Goal: Task Accomplishment & Management: Use online tool/utility

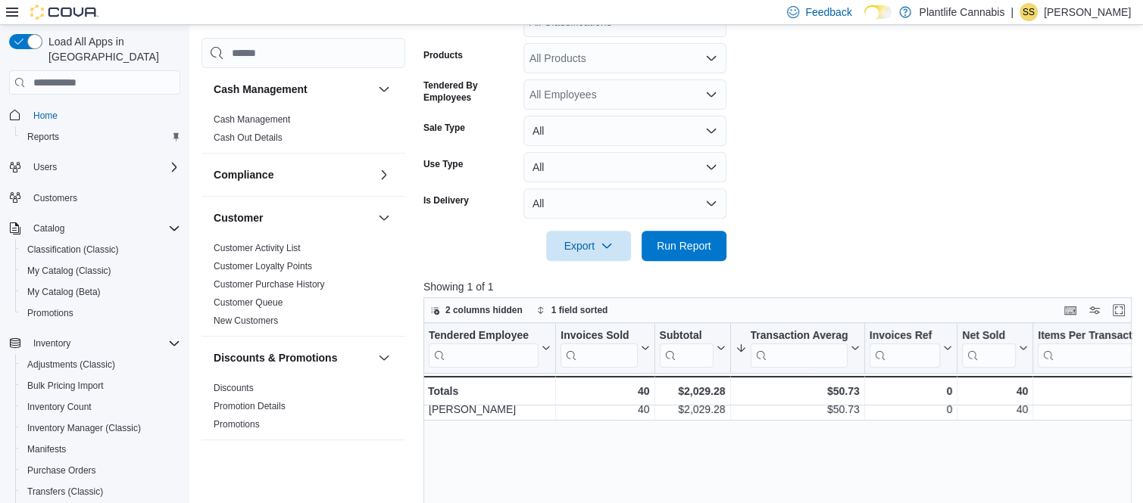
scroll to position [971, 0]
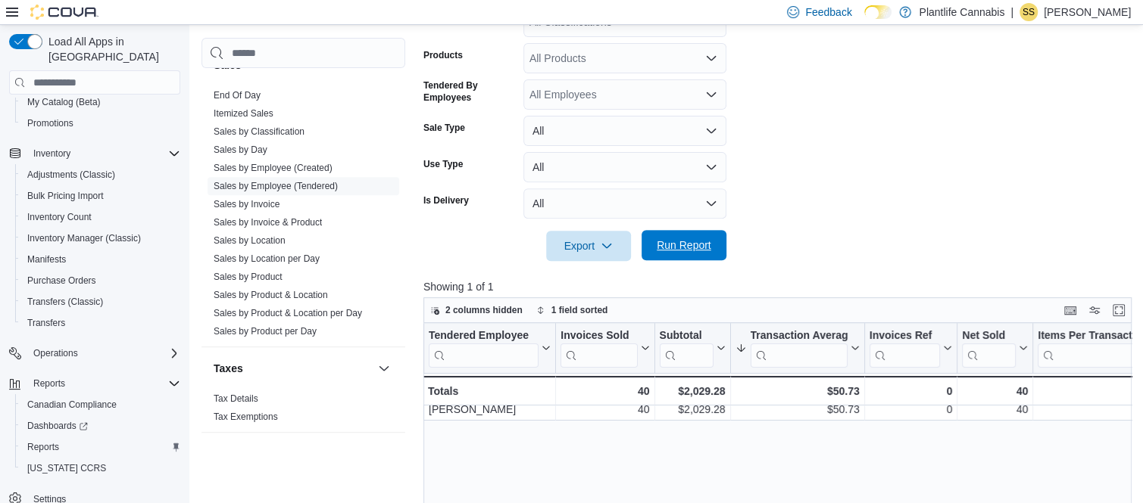
click at [677, 253] on span "Run Report" at bounding box center [683, 245] width 55 height 15
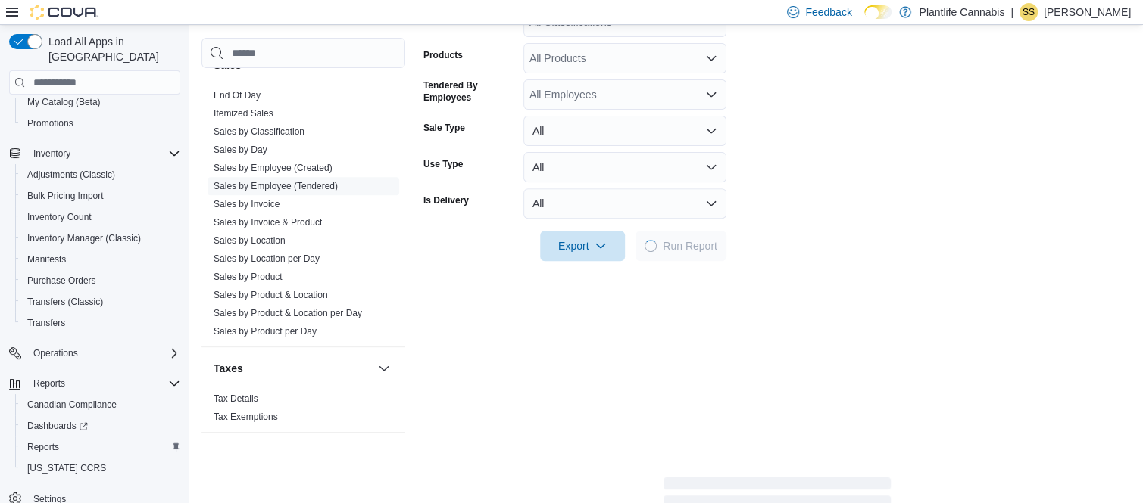
click at [776, 117] on form "Date Range [DATE] Locations Camrose Classifications All Classifications Product…" at bounding box center [776, 88] width 707 height 345
click at [795, 173] on form "Date Range [DATE] Locations Camrose Classifications All Classifications Product…" at bounding box center [776, 88] width 707 height 345
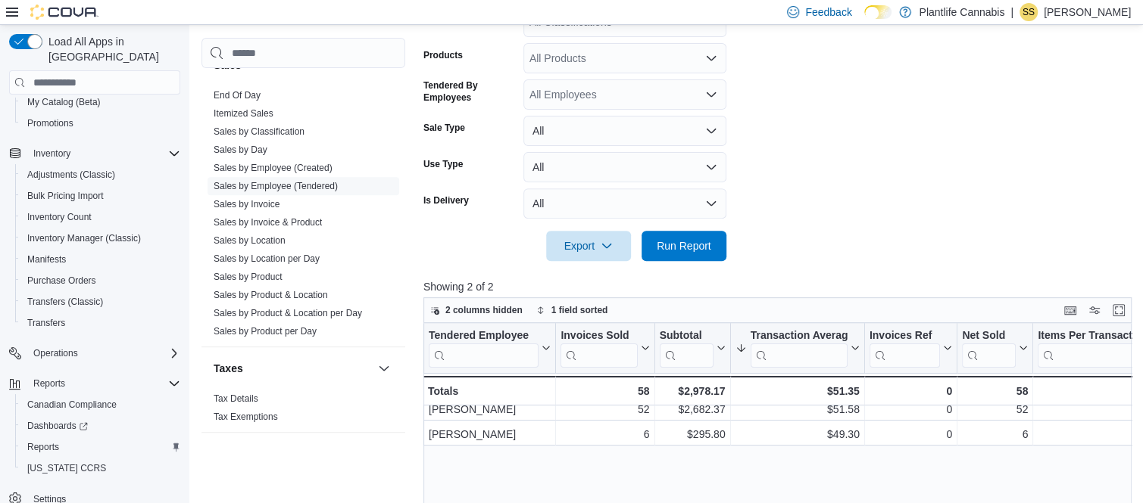
click at [797, 200] on form "Date Range [DATE] Locations Camrose Classifications All Classifications Product…" at bounding box center [780, 88] width 715 height 345
click at [791, 158] on form "Date Range [DATE] Locations Camrose Classifications All Classifications Product…" at bounding box center [780, 88] width 715 height 345
click at [790, 112] on form "Date Range [DATE] Locations Camrose Classifications All Classifications Product…" at bounding box center [780, 88] width 715 height 345
click at [787, 167] on form "Date Range [DATE] Locations Camrose Classifications All Classifications Product…" at bounding box center [780, 88] width 715 height 345
click at [786, 208] on form "Date Range [DATE] Locations Camrose Classifications All Classifications Product…" at bounding box center [780, 88] width 715 height 345
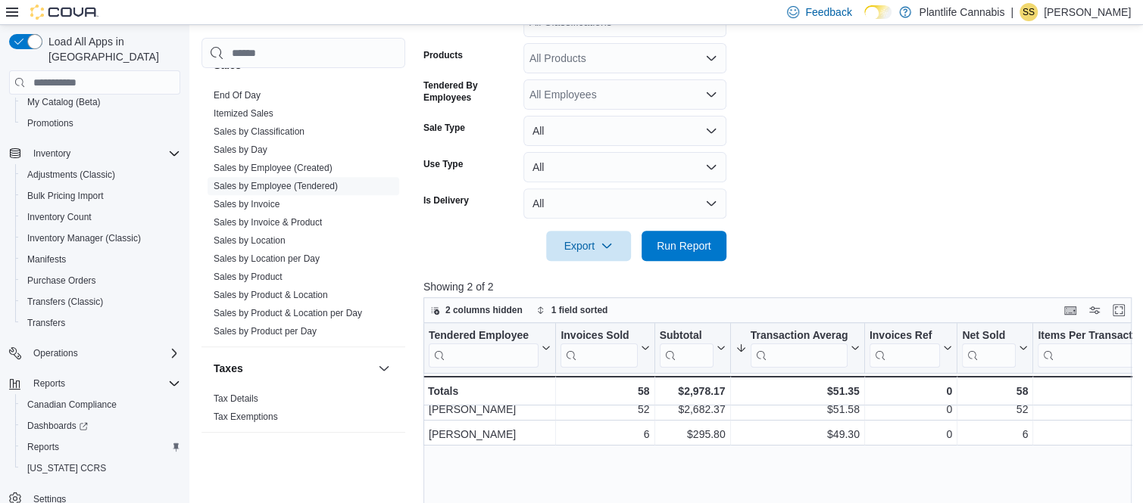
drag, startPoint x: 785, startPoint y: 208, endPoint x: 783, endPoint y: 197, distance: 11.6
click at [783, 200] on form "Date Range [DATE] Locations Camrose Classifications All Classifications Product…" at bounding box center [780, 88] width 715 height 345
drag, startPoint x: 783, startPoint y: 197, endPoint x: 783, endPoint y: 186, distance: 10.6
click at [783, 196] on form "Date Range [DATE] Locations Camrose Classifications All Classifications Product…" at bounding box center [780, 88] width 715 height 345
click at [783, 185] on form "Date Range [DATE] Locations Camrose Classifications All Classifications Product…" at bounding box center [780, 88] width 715 height 345
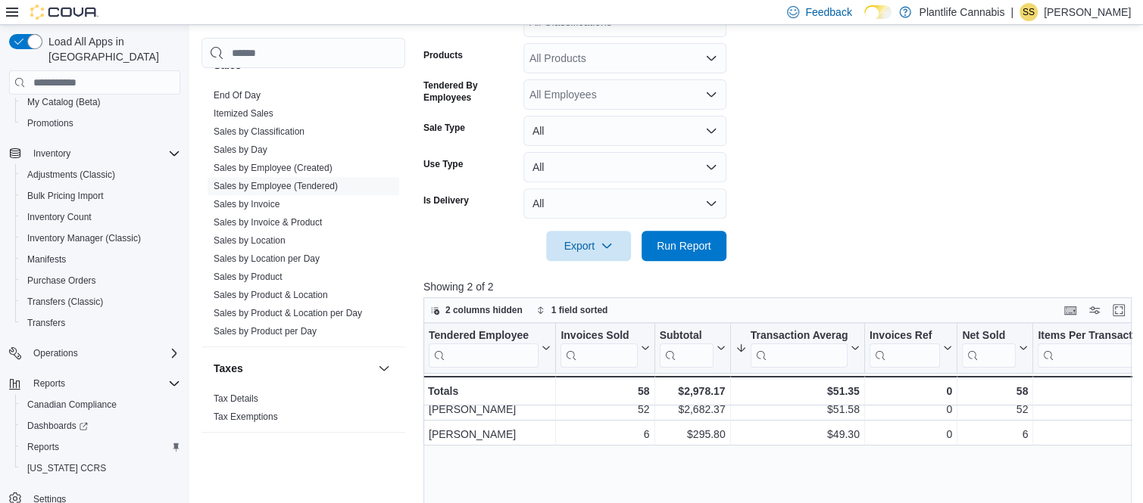
click at [781, 167] on form "Date Range [DATE] Locations Camrose Classifications All Classifications Product…" at bounding box center [780, 88] width 715 height 345
click at [781, 161] on form "Date Range [DATE] Locations Camrose Classifications All Classifications Product…" at bounding box center [780, 88] width 715 height 345
click at [781, 163] on form "Date Range [DATE] Locations Camrose Classifications All Classifications Product…" at bounding box center [780, 88] width 715 height 345
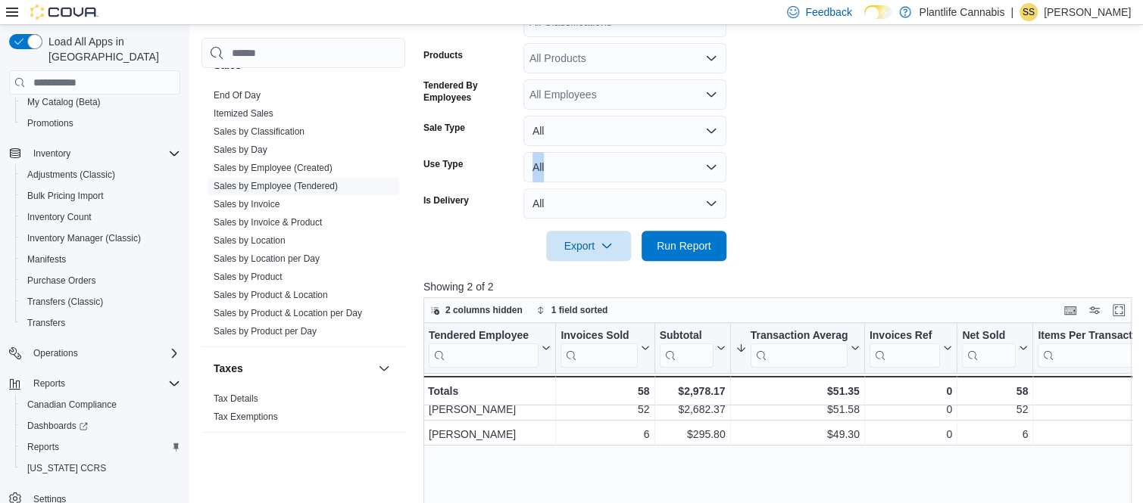
click at [783, 164] on form "Date Range [DATE] Locations Camrose Classifications All Classifications Product…" at bounding box center [780, 88] width 715 height 345
click at [690, 253] on span "Run Report" at bounding box center [683, 245] width 55 height 15
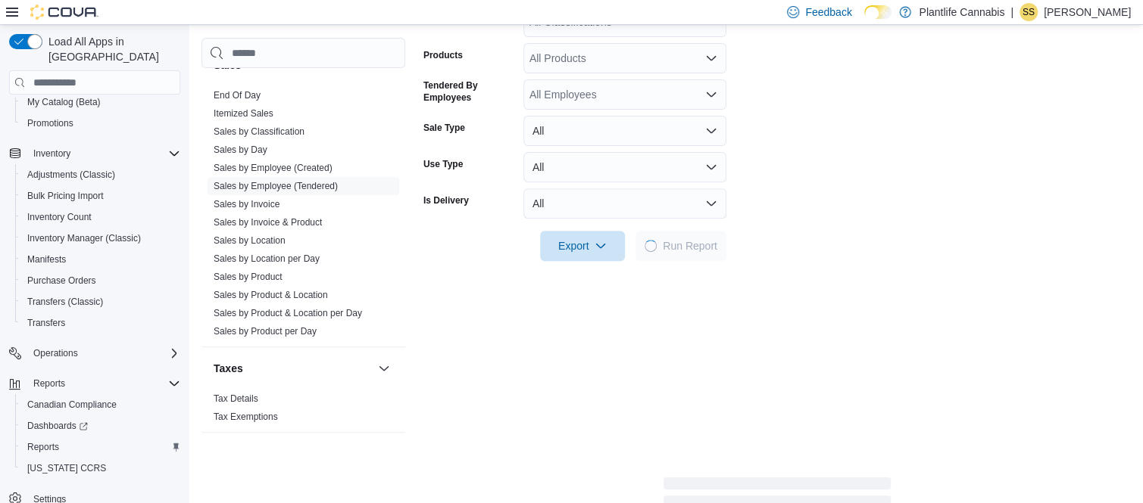
click at [809, 116] on form "Date Range [DATE] Locations Camrose Classifications All Classifications Product…" at bounding box center [776, 88] width 707 height 345
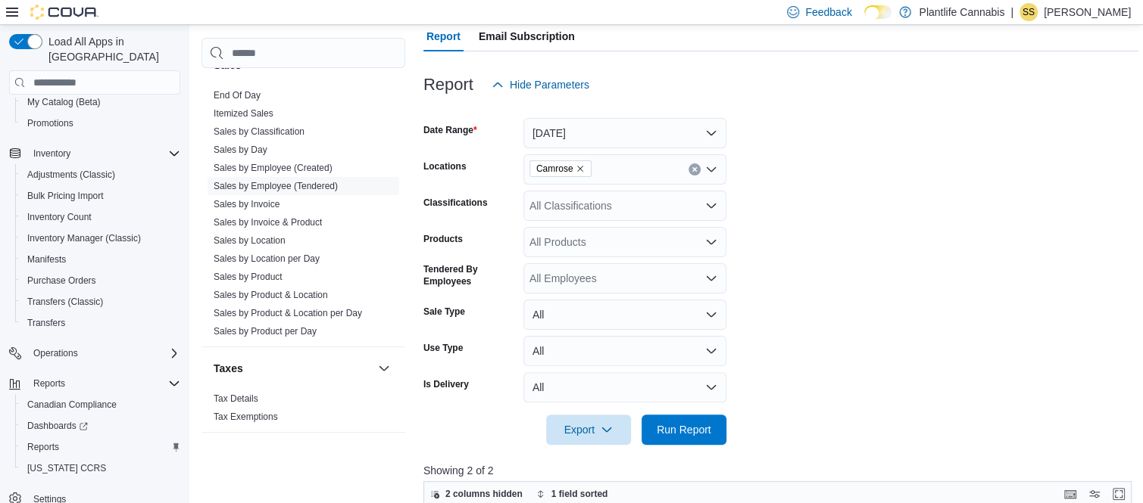
scroll to position [303, 0]
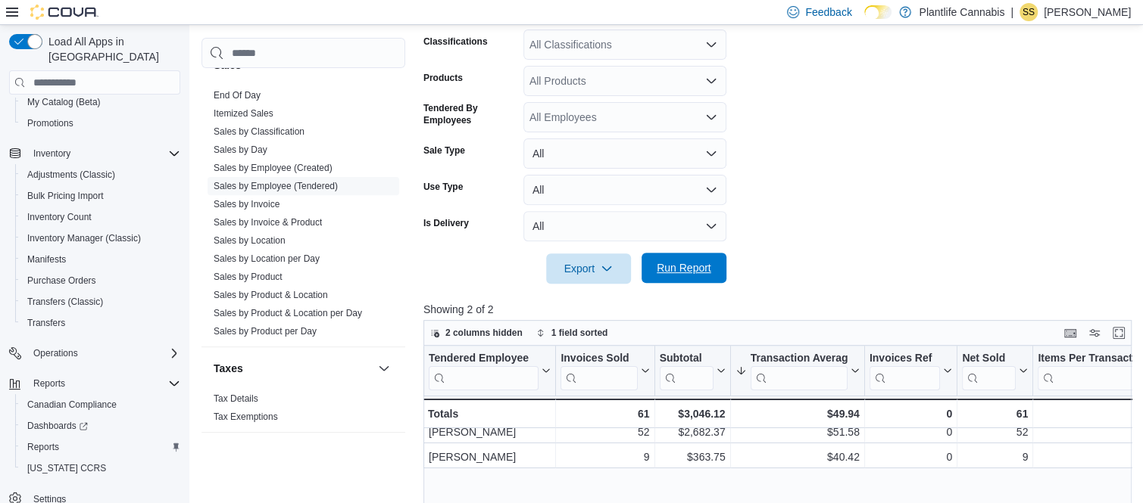
click at [713, 281] on span "Run Report" at bounding box center [683, 268] width 67 height 30
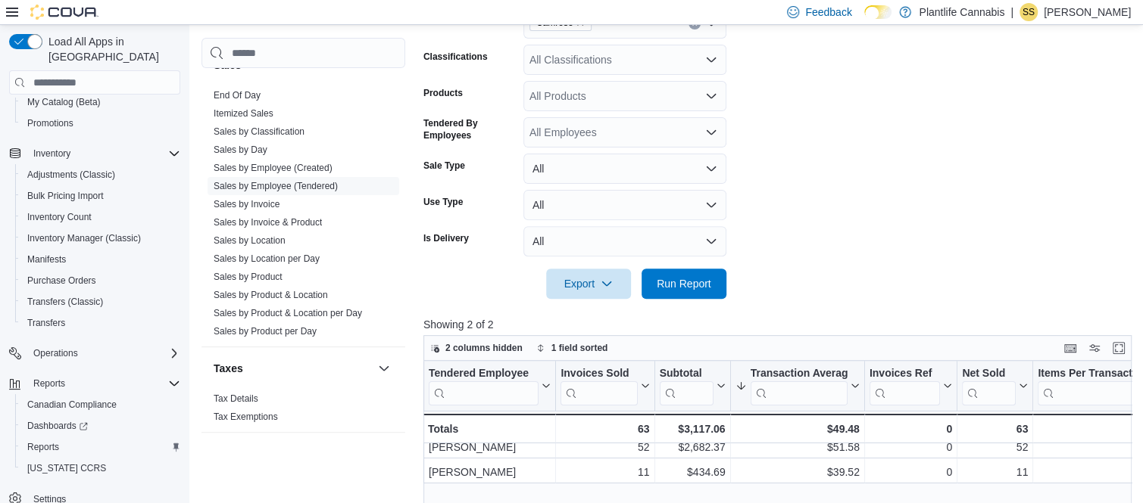
scroll to position [101, 0]
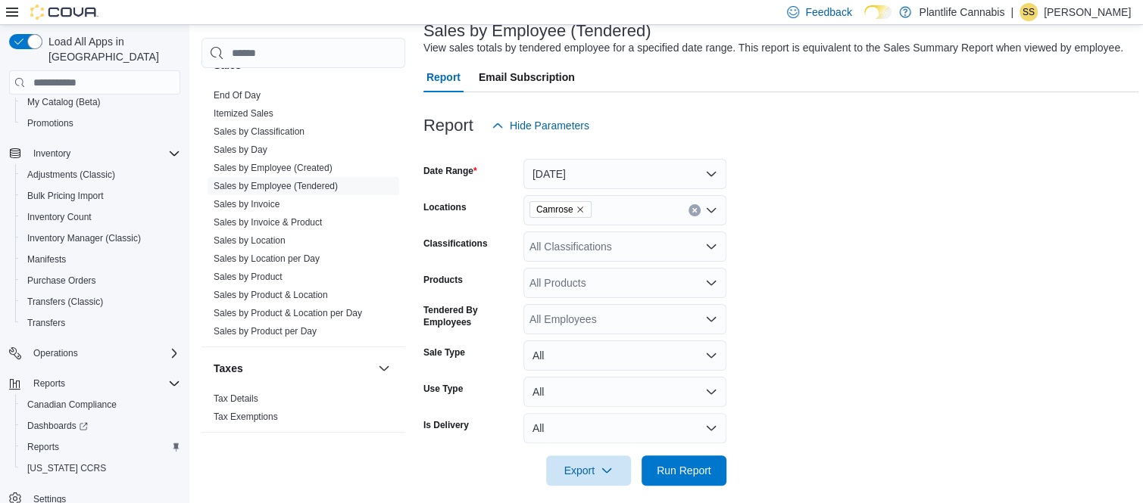
click at [669, 249] on div "All Classifications" at bounding box center [624, 247] width 203 height 30
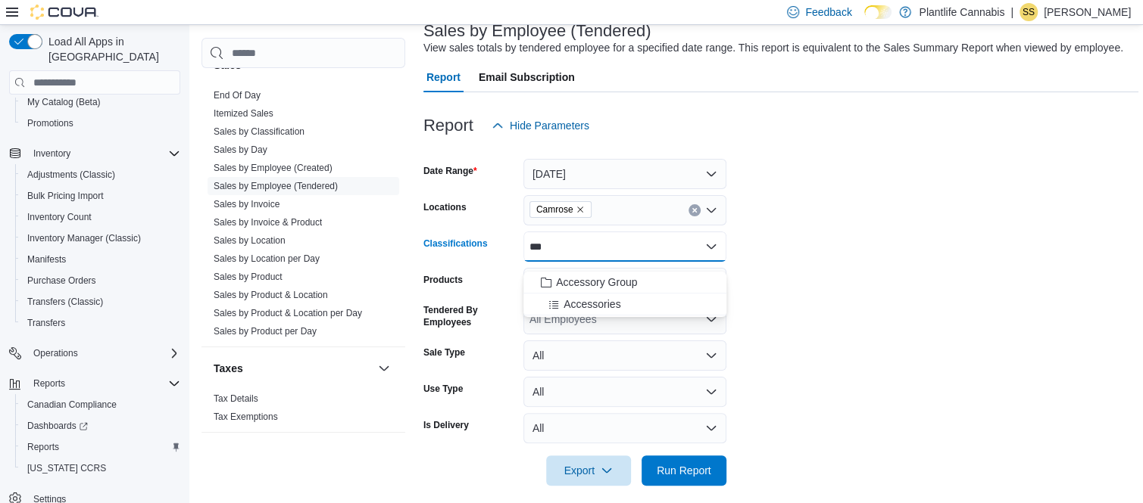
type input "***"
click at [607, 262] on div "*** Combo box. Selected. acc. Selected. Combo box input. All Classifications. T…" at bounding box center [624, 247] width 203 height 30
click at [603, 279] on span "Accessory Group" at bounding box center [596, 282] width 81 height 15
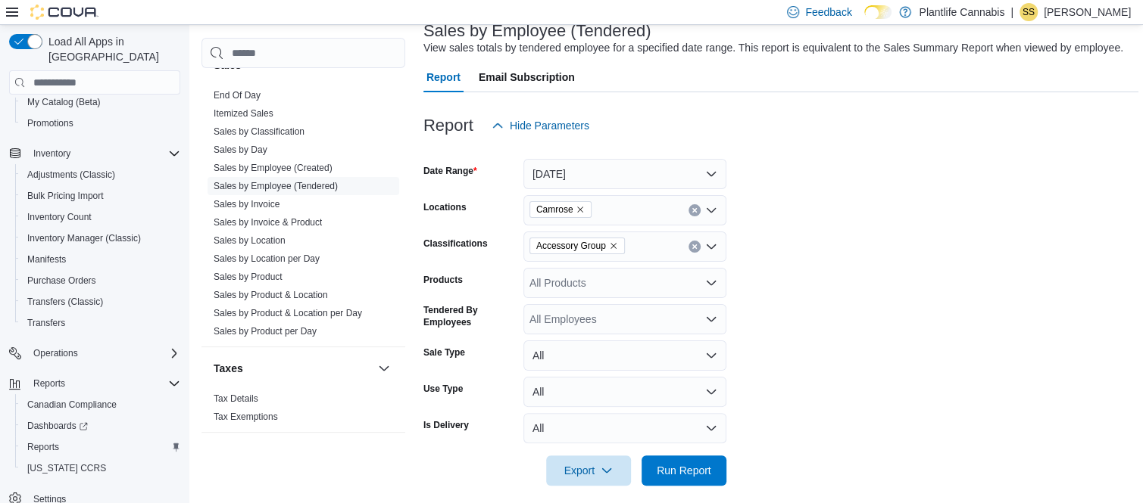
click at [847, 435] on form "Date Range [DATE] Locations Camrose Classifications Accessory Group Products Al…" at bounding box center [780, 313] width 715 height 345
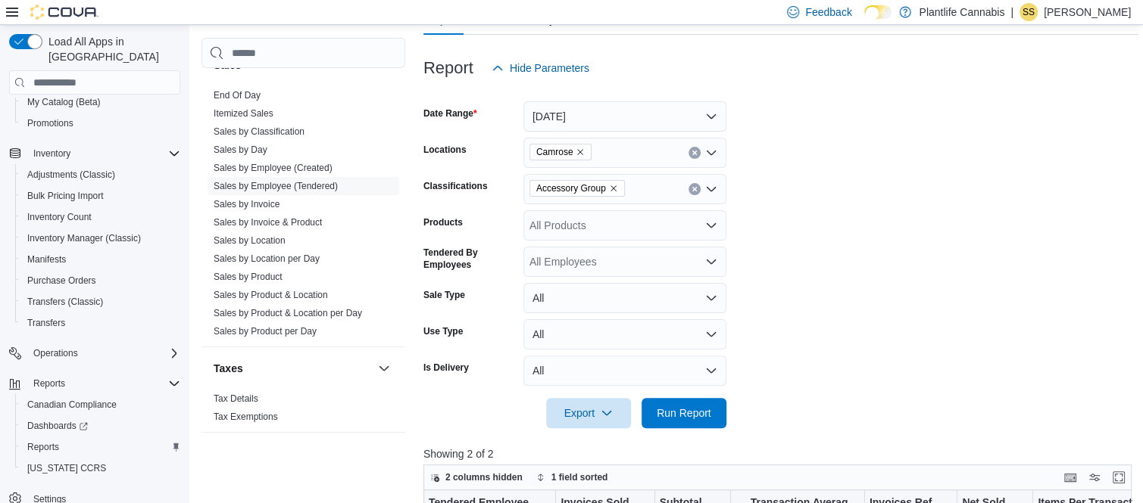
scroll to position [303, 0]
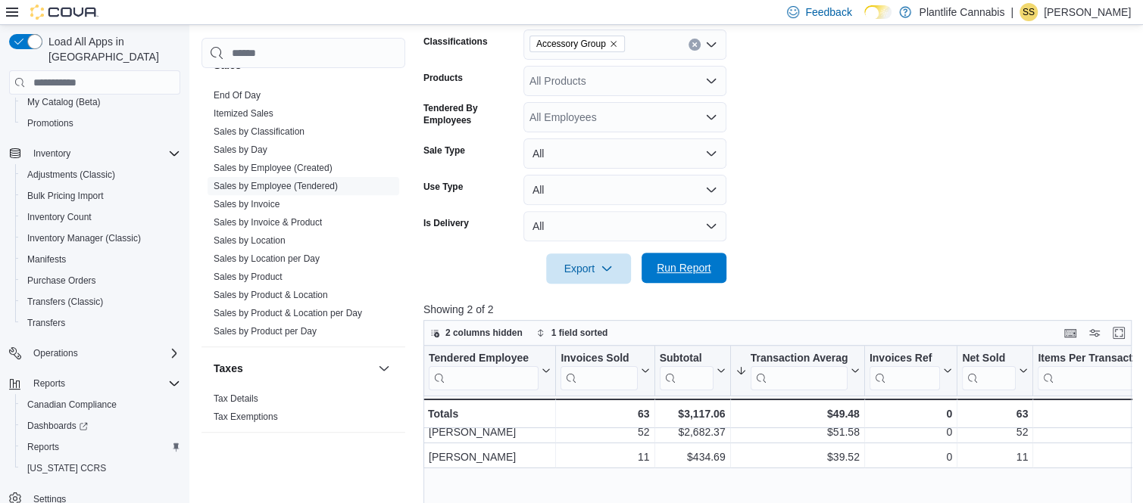
click at [694, 276] on span "Run Report" at bounding box center [683, 267] width 55 height 15
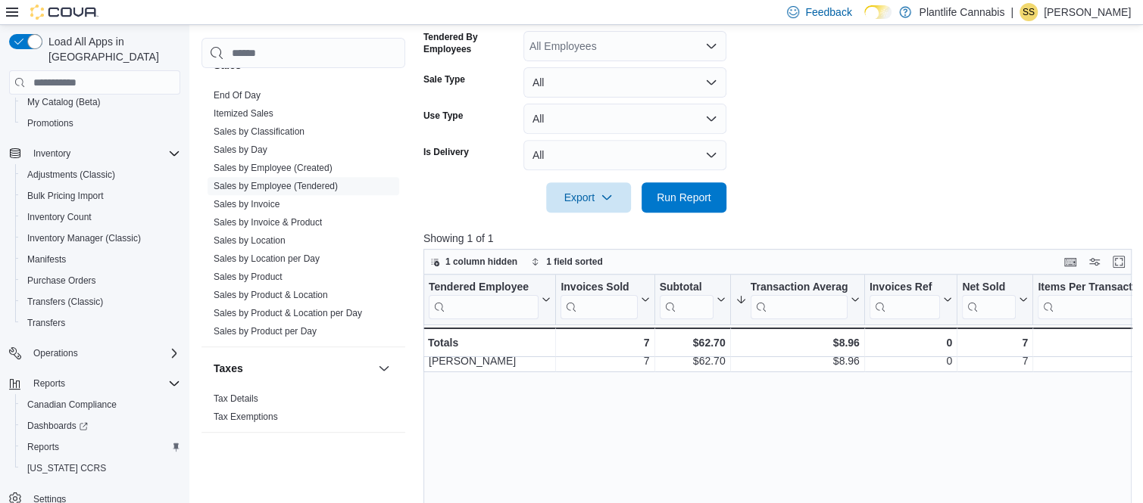
scroll to position [404, 0]
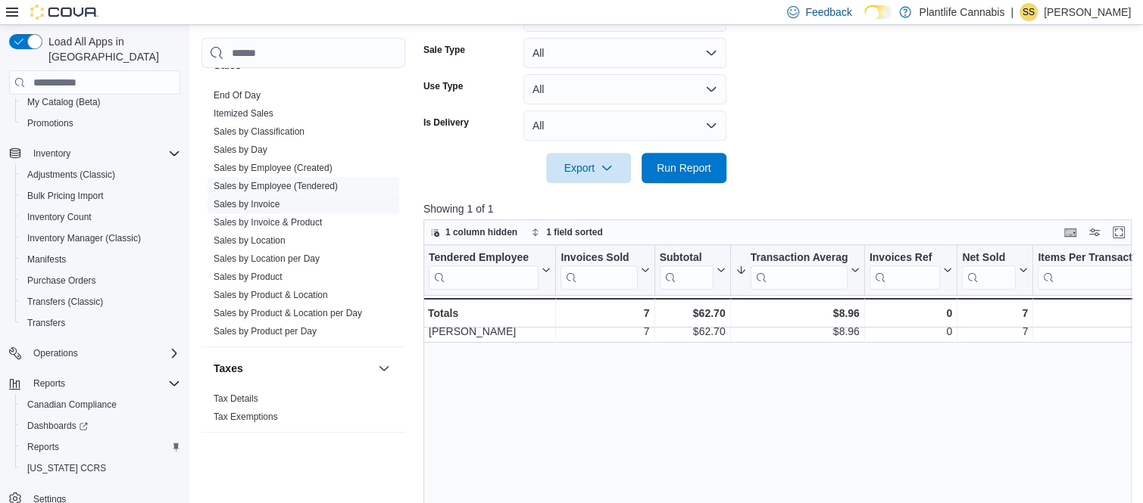
click at [250, 206] on link "Sales by Invoice" at bounding box center [247, 204] width 66 height 11
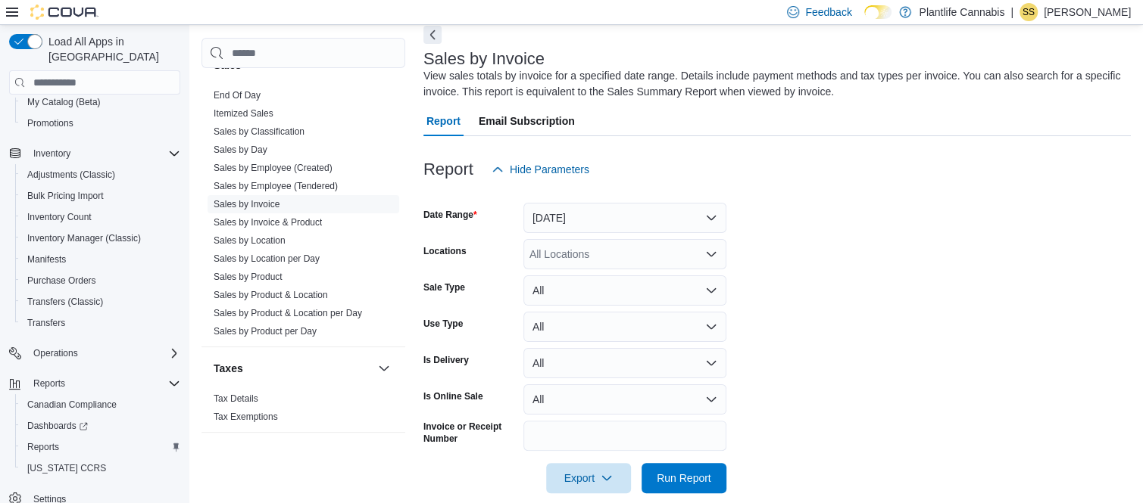
scroll to position [87, 0]
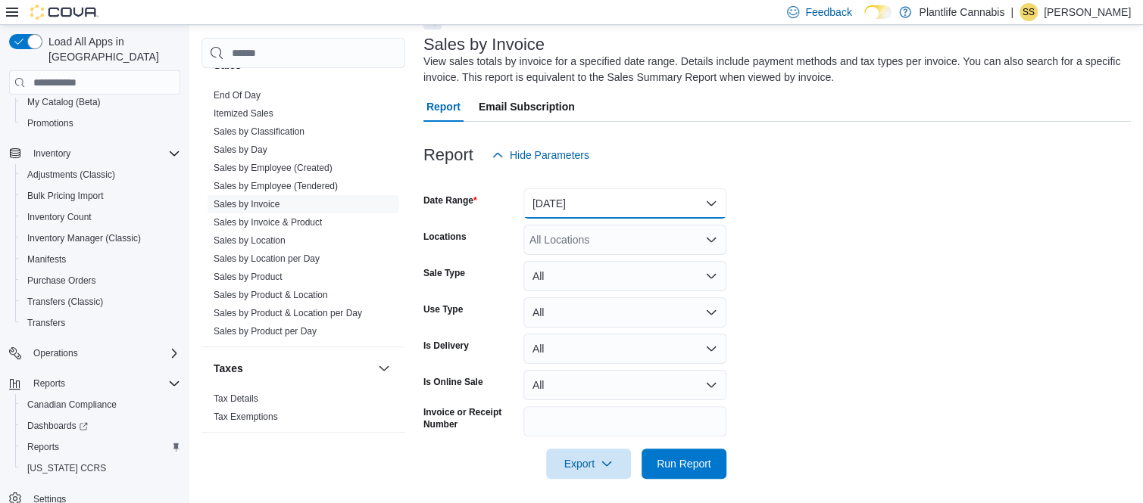
click at [659, 203] on button "[DATE]" at bounding box center [624, 204] width 203 height 30
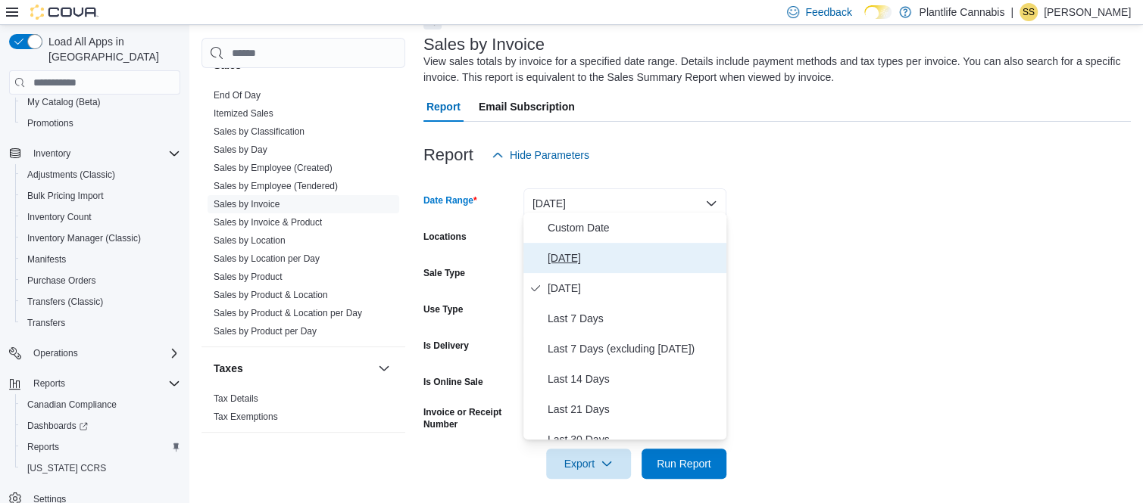
click at [586, 252] on span "[DATE]" at bounding box center [633, 258] width 173 height 18
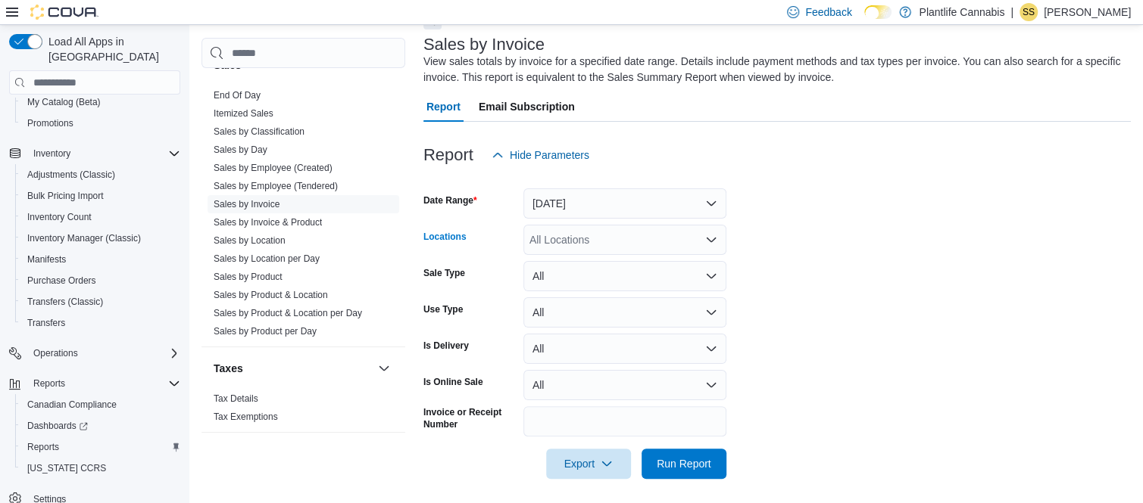
click at [653, 232] on div "All Locations" at bounding box center [624, 240] width 203 height 30
type input "*******"
click at [602, 267] on button "Camrose" at bounding box center [624, 260] width 203 height 22
click at [914, 304] on form "Date Range [DATE] Locations Camrose Sale Type All Use Type All Is Delivery All …" at bounding box center [776, 324] width 707 height 309
click at [609, 462] on icon "button" at bounding box center [606, 463] width 12 height 12
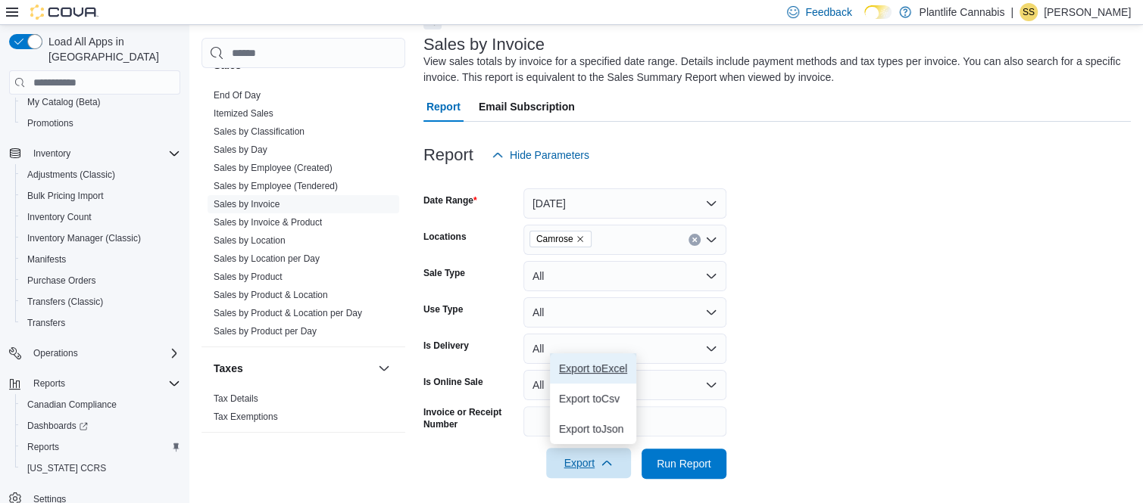
click at [595, 370] on span "Export to Excel" at bounding box center [593, 369] width 68 height 12
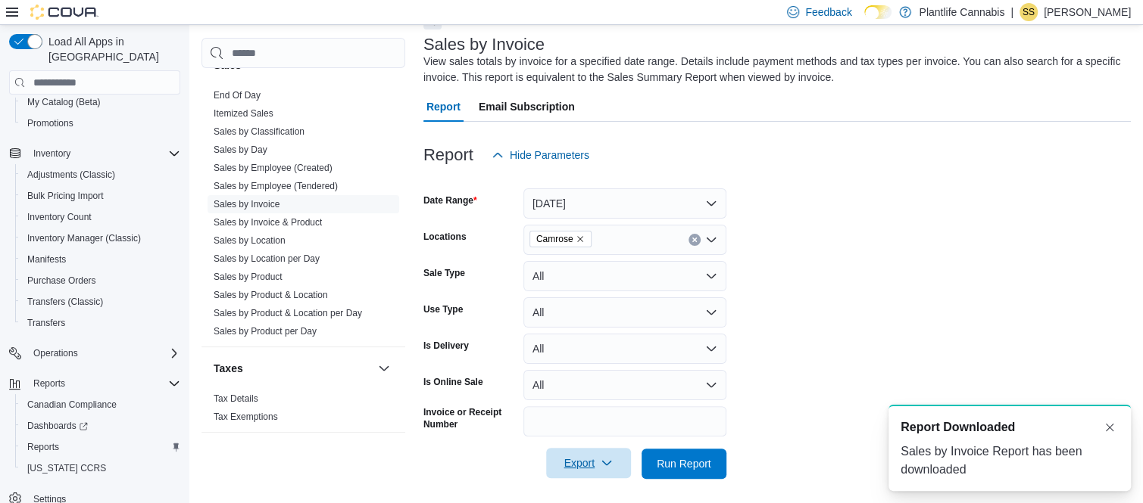
scroll to position [0, 0]
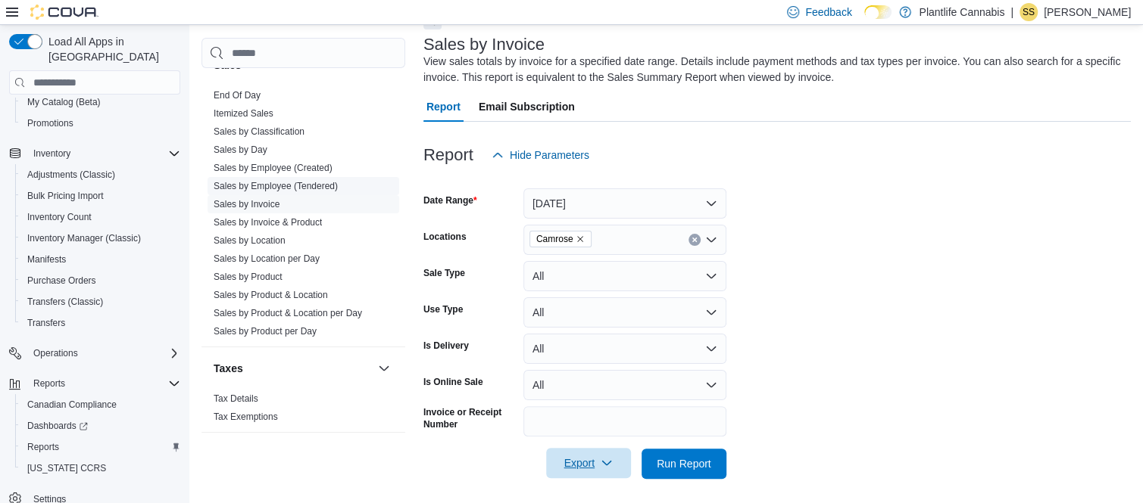
drag, startPoint x: 266, startPoint y: 189, endPoint x: 274, endPoint y: 189, distance: 8.4
click at [266, 189] on link "Sales by Employee (Tendered)" at bounding box center [276, 186] width 124 height 11
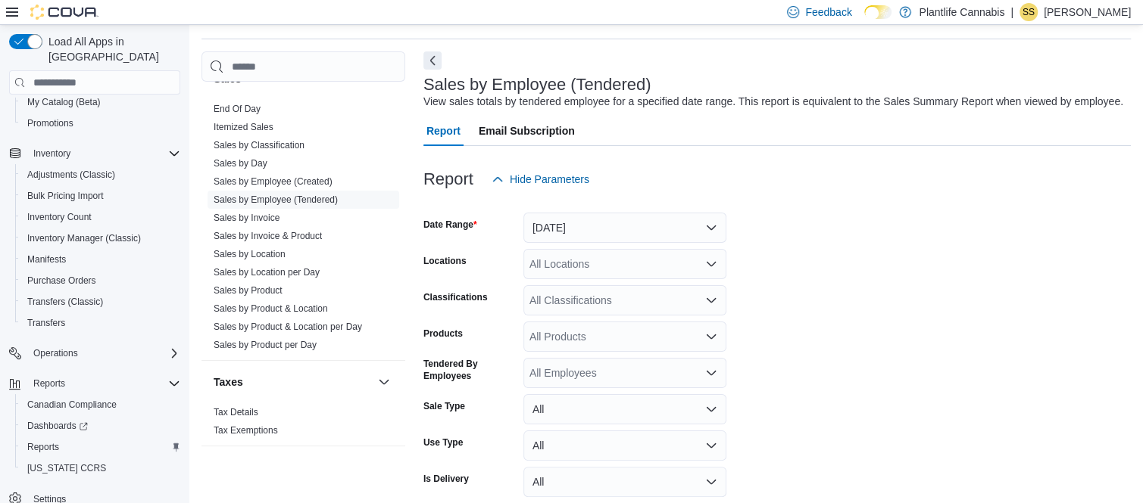
scroll to position [45, 0]
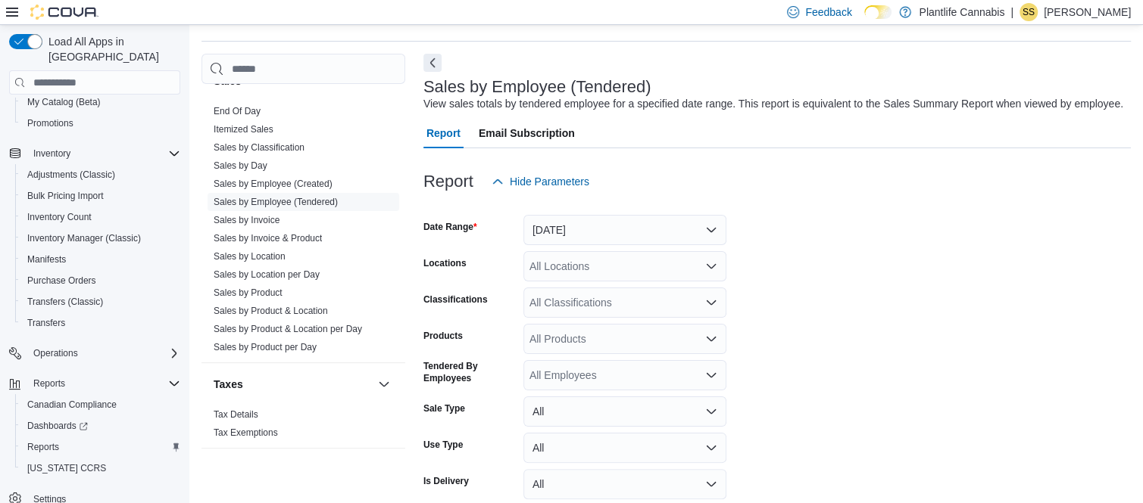
click at [688, 215] on div at bounding box center [776, 206] width 707 height 18
click at [697, 226] on button "[DATE]" at bounding box center [624, 230] width 203 height 30
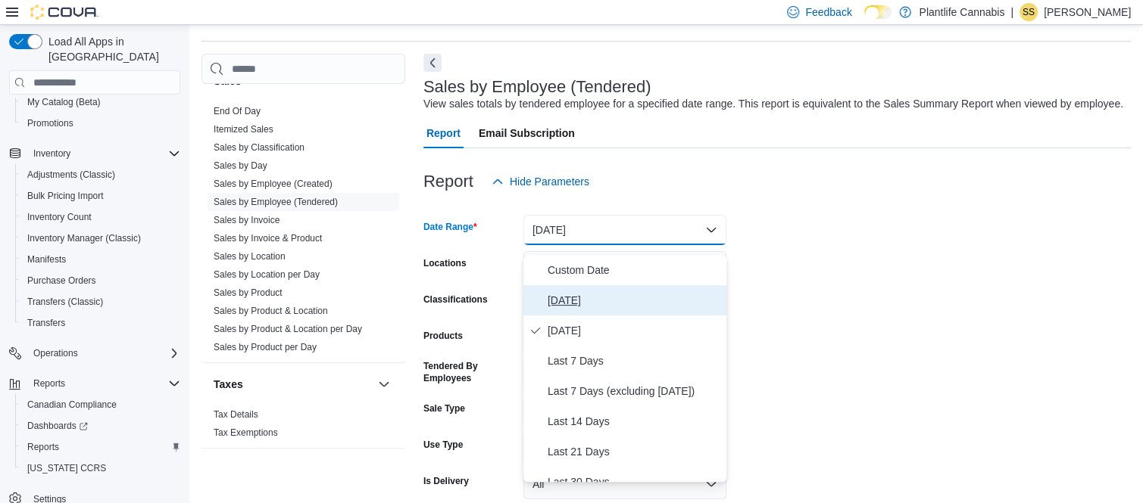
click at [613, 293] on span "[DATE]" at bounding box center [633, 300] width 173 height 18
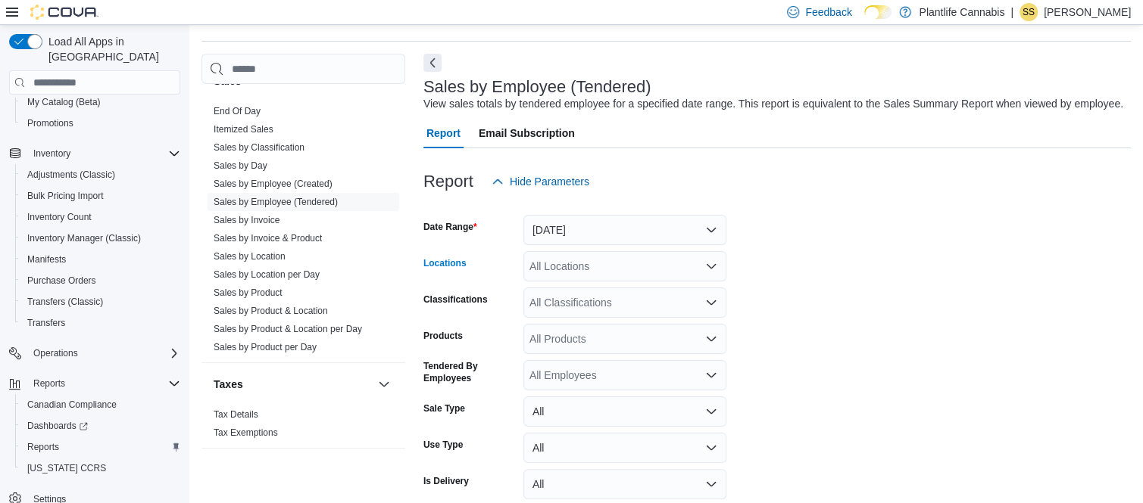
click at [655, 270] on div "All Locations" at bounding box center [624, 266] width 203 height 30
type input "*******"
click at [585, 307] on span "Camrose" at bounding box center [584, 302] width 43 height 15
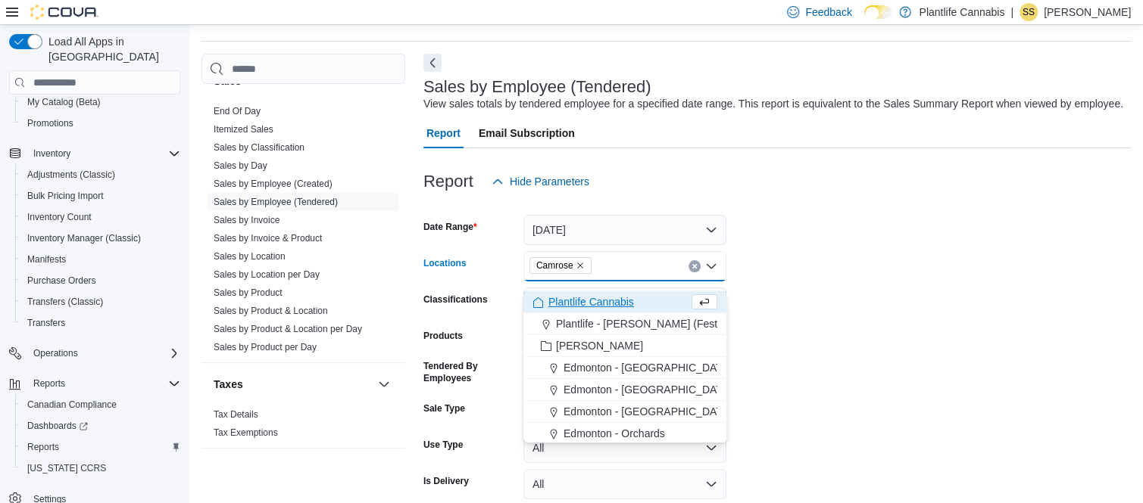
click at [774, 296] on form "Date Range [DATE] Locations Camrose Combo box. Selected. [GEOGRAPHIC_DATA]. Pre…" at bounding box center [776, 369] width 707 height 345
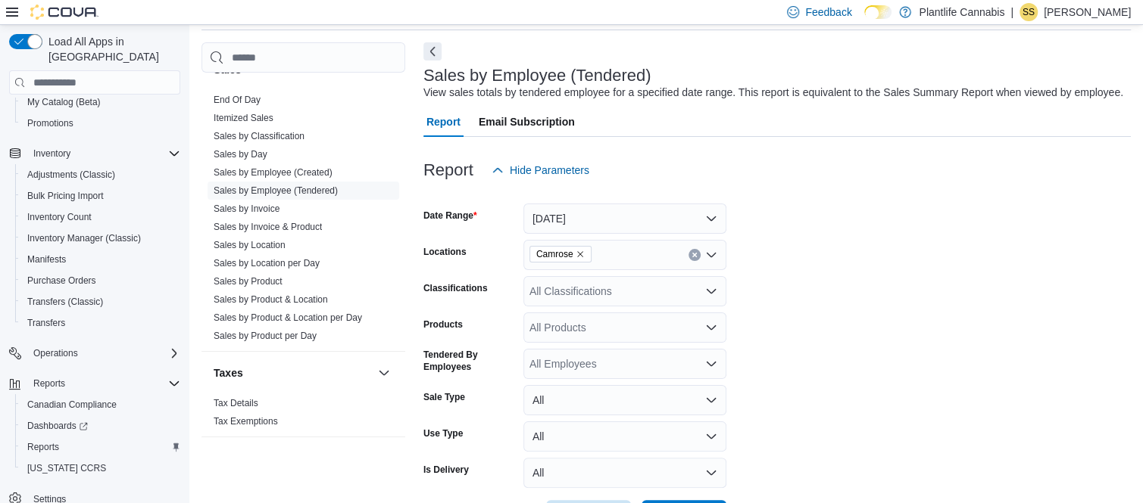
scroll to position [123, 0]
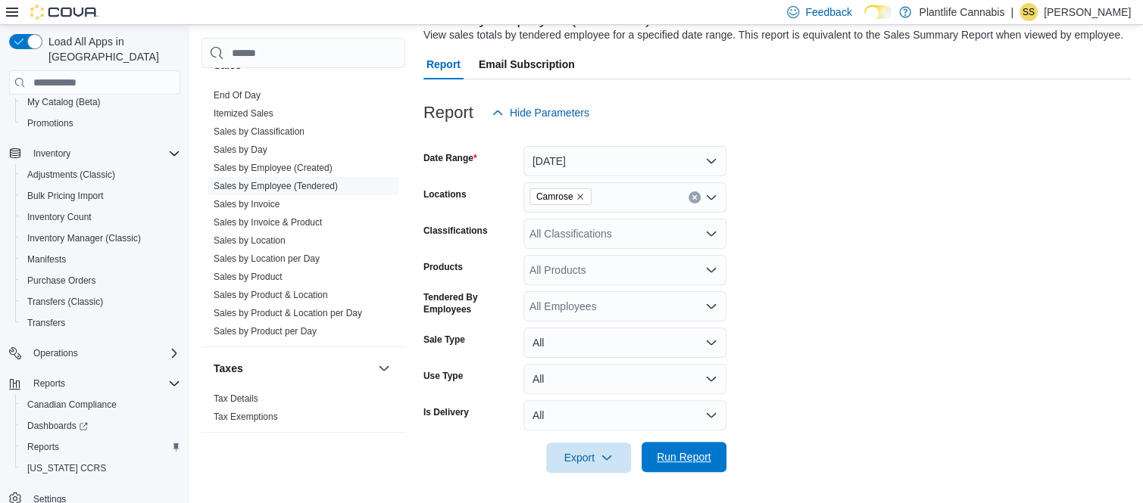
click at [685, 456] on span "Run Report" at bounding box center [683, 457] width 55 height 15
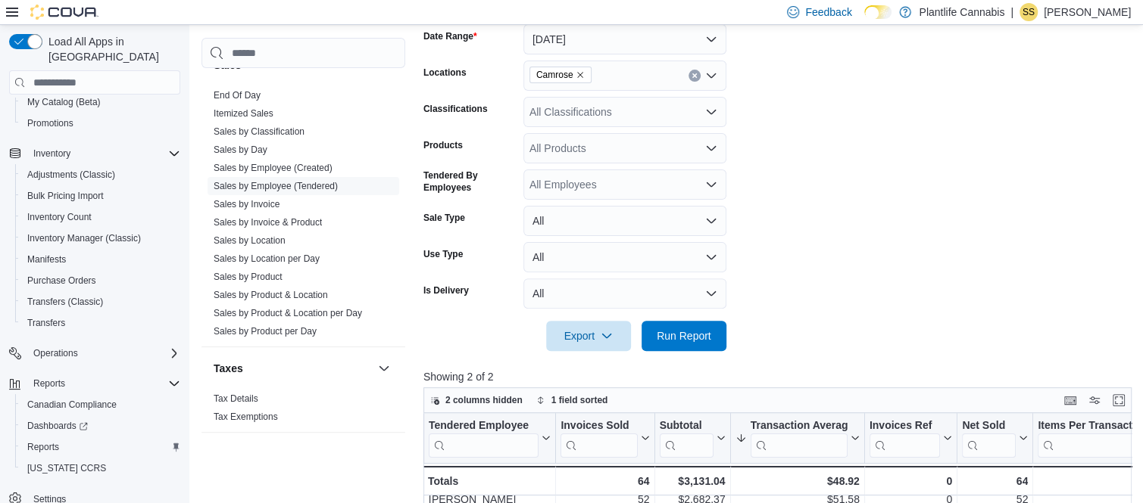
scroll to position [38, 0]
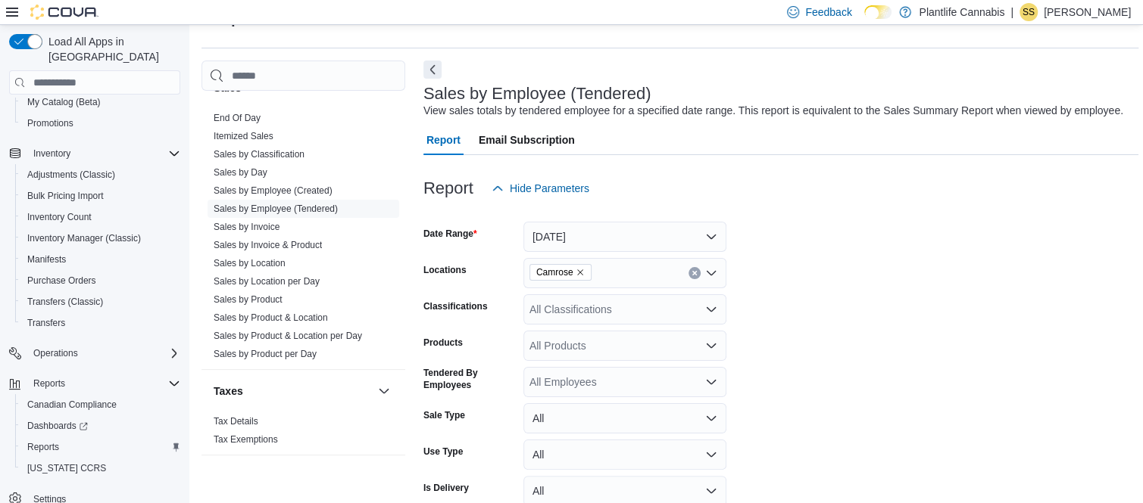
click at [650, 325] on div "All Classifications" at bounding box center [624, 310] width 203 height 30
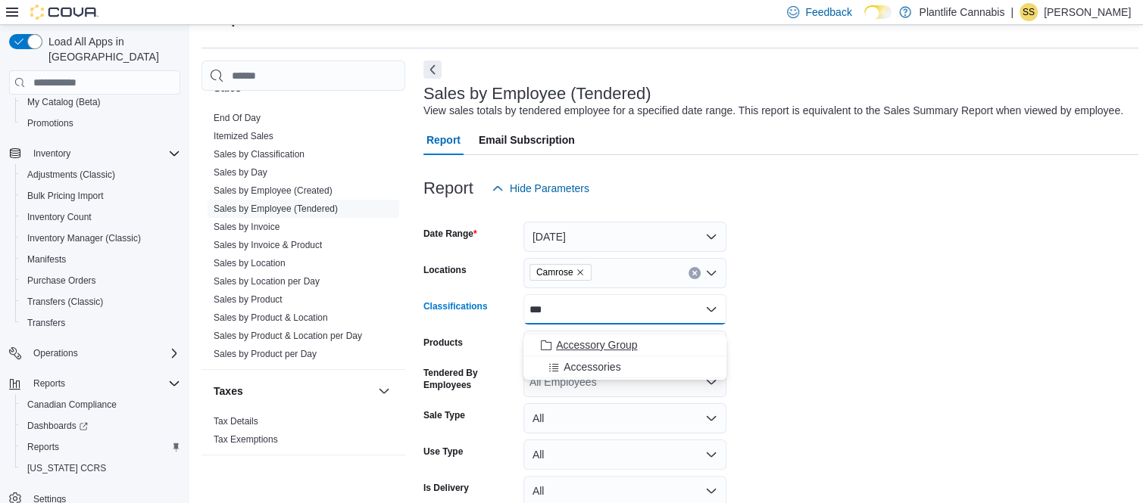
type input "***"
click at [606, 351] on button "Accessory Group" at bounding box center [624, 346] width 203 height 22
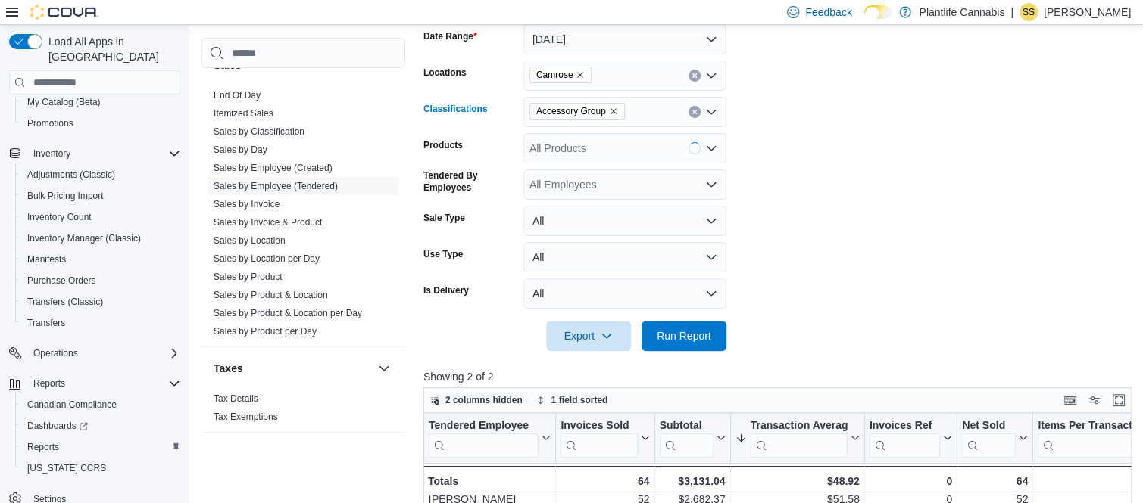
scroll to position [341, 0]
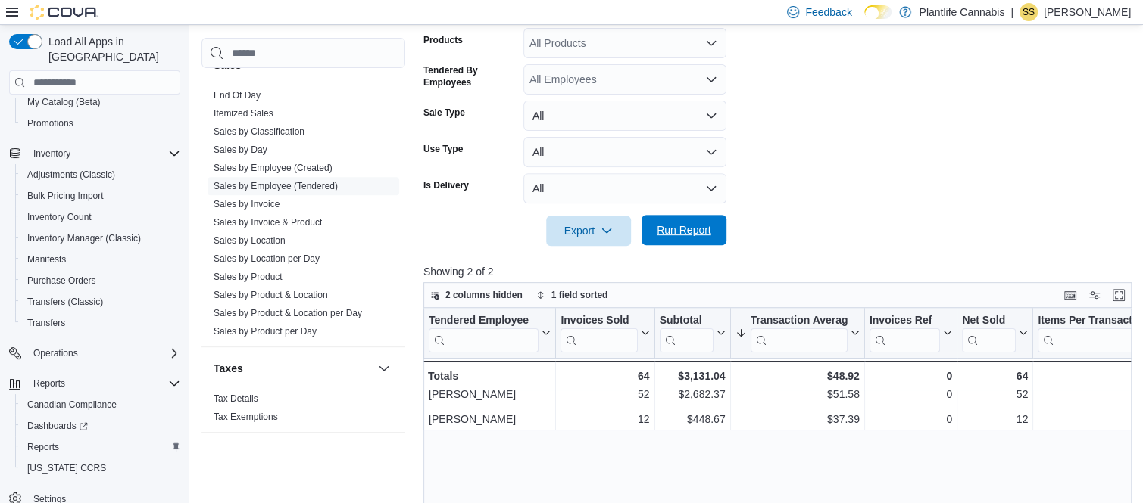
click at [709, 242] on span "Run Report" at bounding box center [683, 230] width 67 height 30
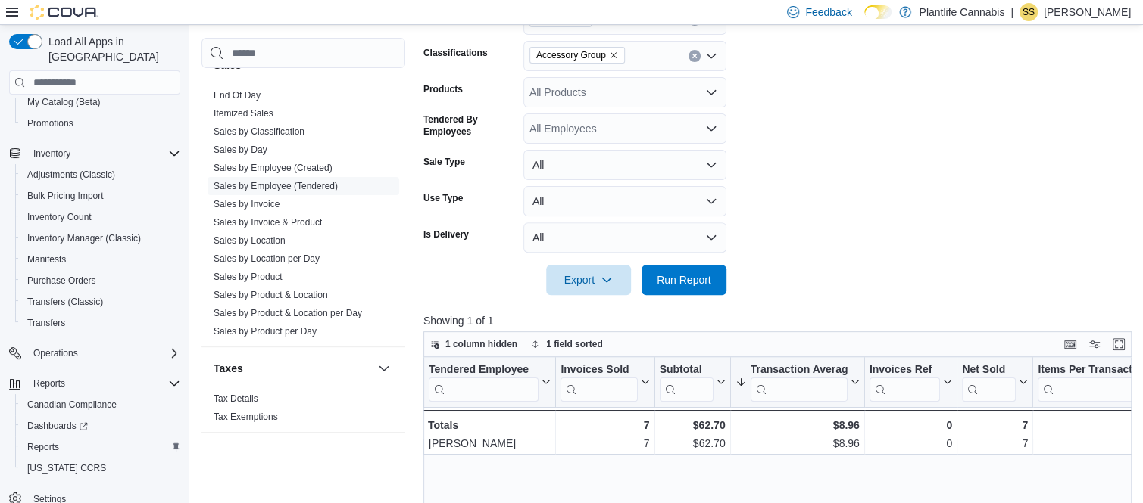
scroll to position [404, 0]
